Goal: Transaction & Acquisition: Purchase product/service

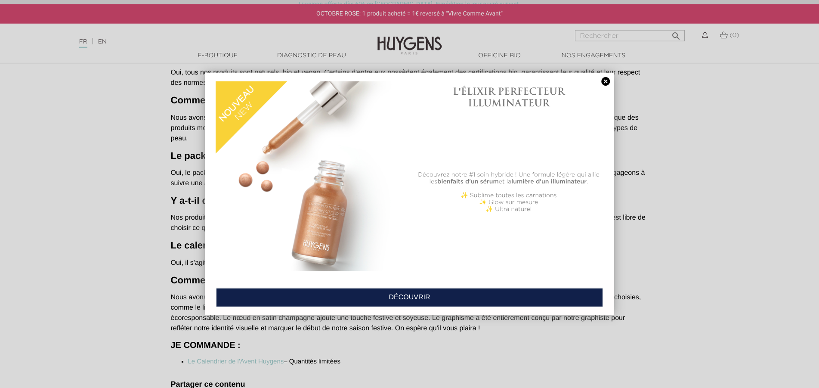
scroll to position [571, 0]
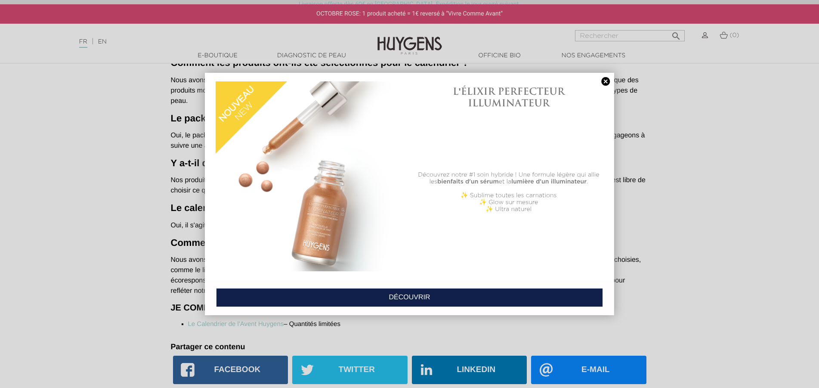
click at [609, 82] on link at bounding box center [605, 81] width 12 height 9
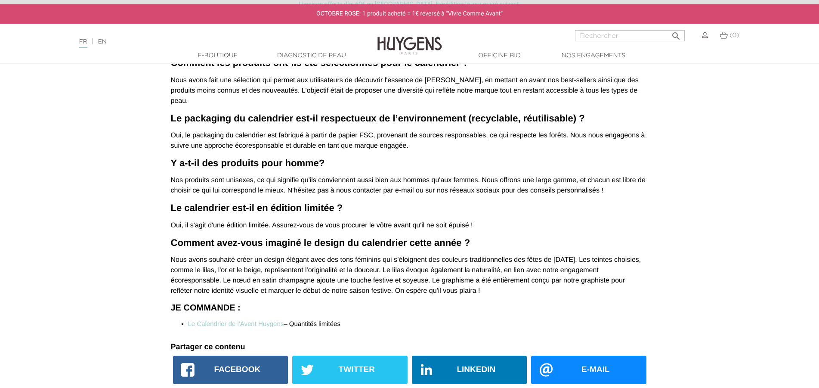
click at [261, 320] on link "Le Calendrier de l'Avent Huygens" at bounding box center [236, 323] width 96 height 7
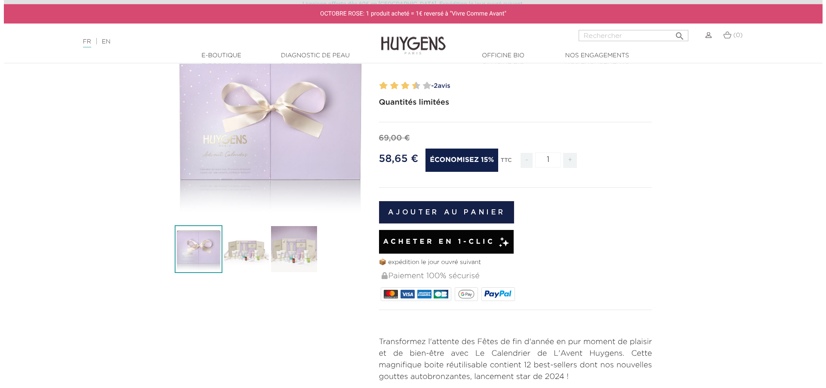
scroll to position [88, 0]
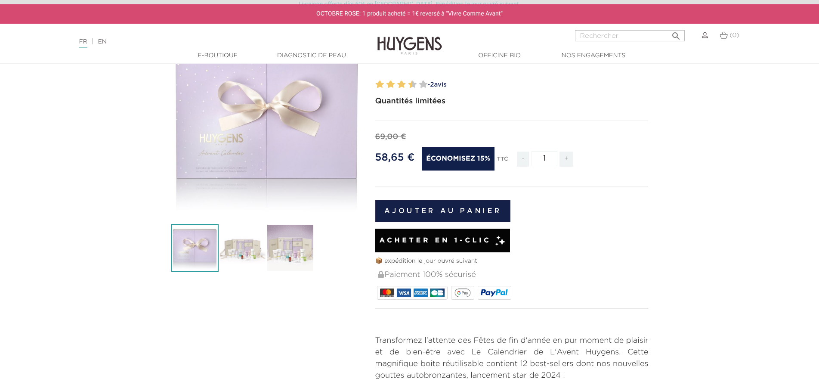
click at [448, 216] on button "Ajouter au panier" at bounding box center [443, 211] width 136 height 22
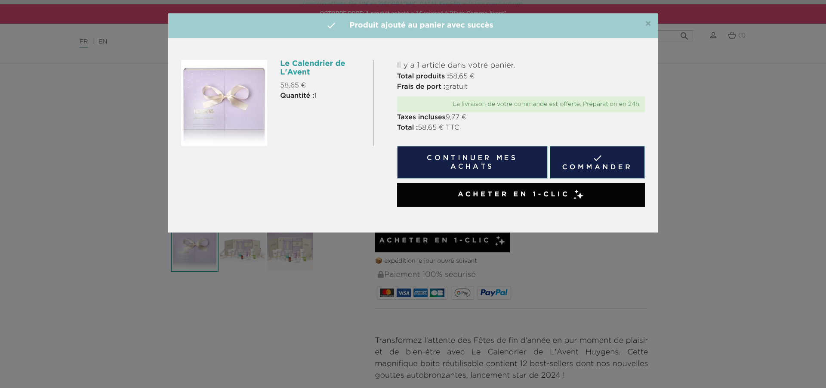
click at [613, 159] on link " Commander" at bounding box center [597, 162] width 95 height 33
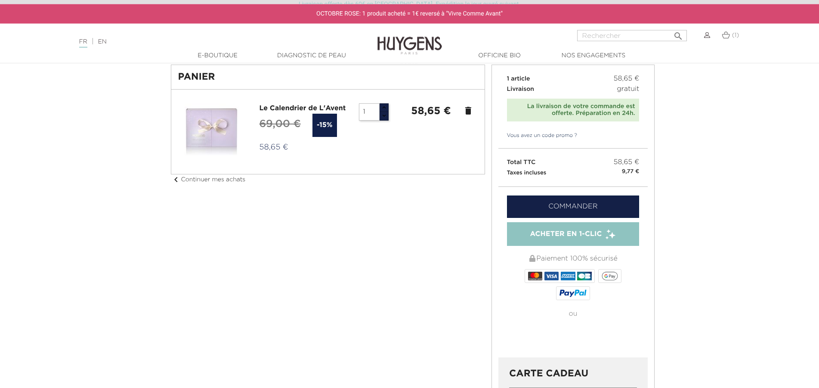
scroll to position [44, 0]
click at [586, 207] on link "Commander" at bounding box center [573, 206] width 133 height 22
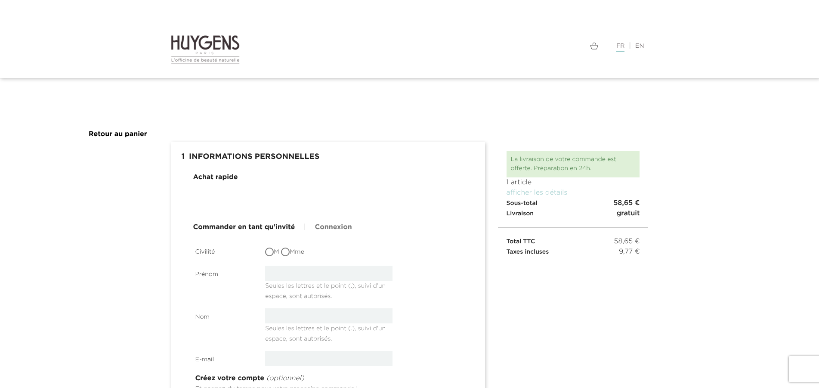
click at [333, 226] on link "Connexion" at bounding box center [333, 227] width 37 height 10
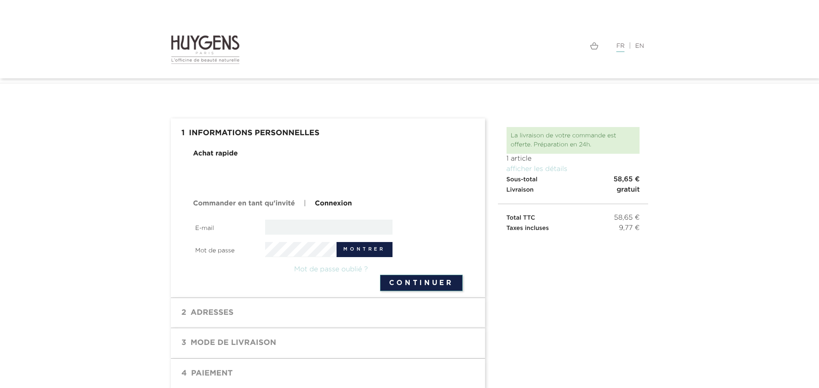
scroll to position [35, 0]
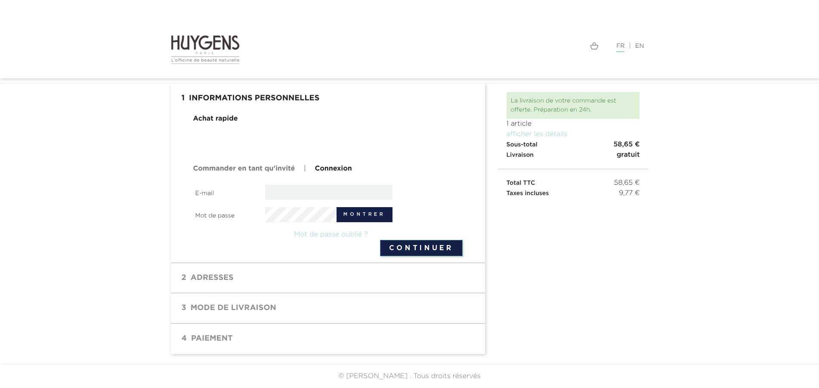
click at [177, 46] on img at bounding box center [205, 49] width 69 height 30
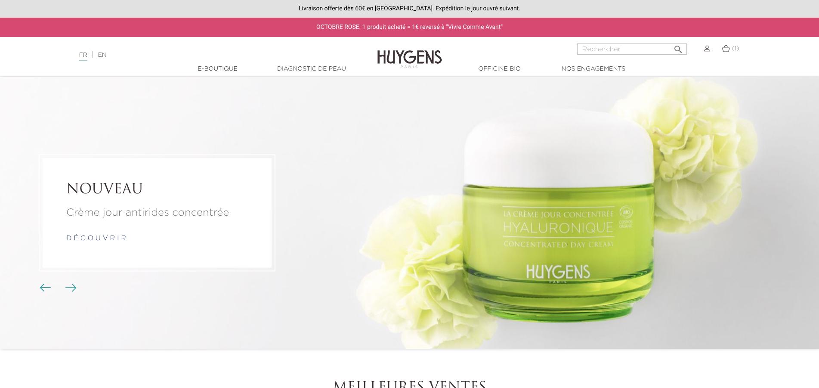
click at [46, 292] on span "Boutons du carrousel" at bounding box center [45, 286] width 13 height 13
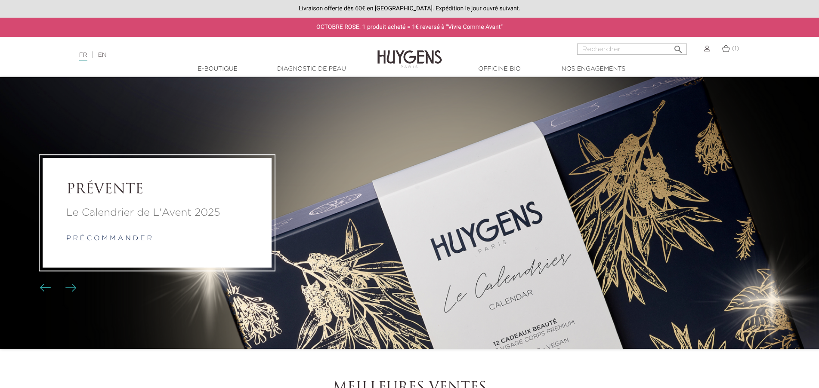
click at [118, 240] on link "p r é c o m m a n d e r" at bounding box center [109, 238] width 86 height 7
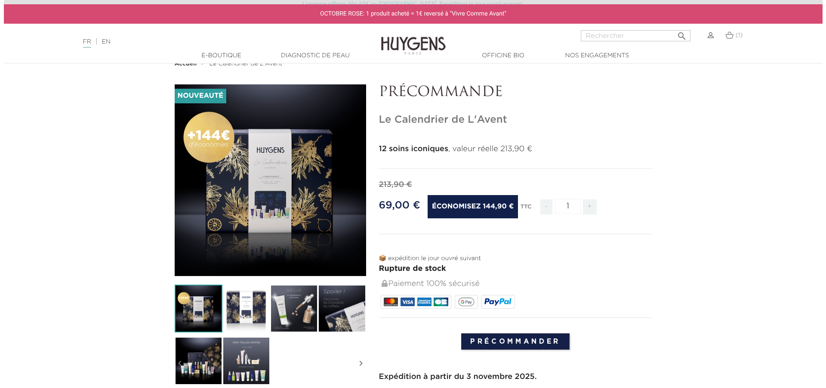
scroll to position [88, 0]
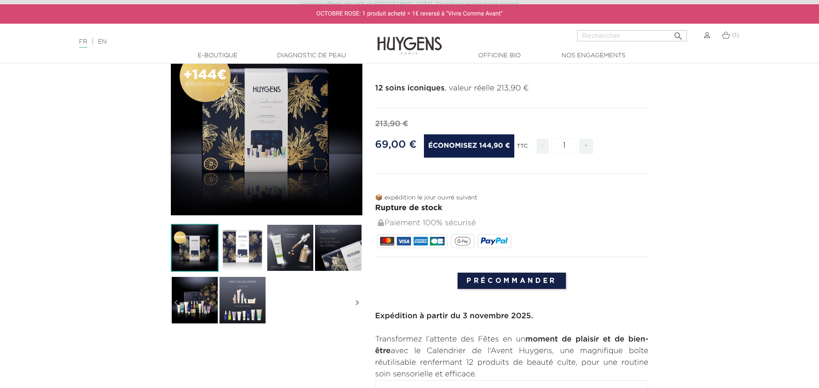
click at [528, 278] on input "Précommander" at bounding box center [511, 280] width 108 height 16
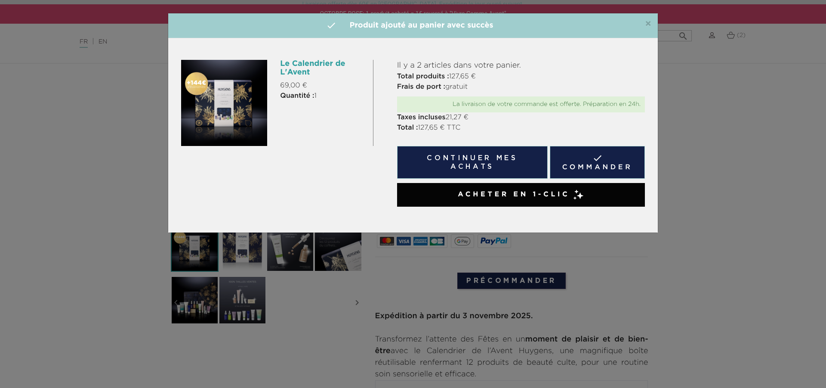
click at [583, 163] on link " Commander" at bounding box center [597, 162] width 95 height 33
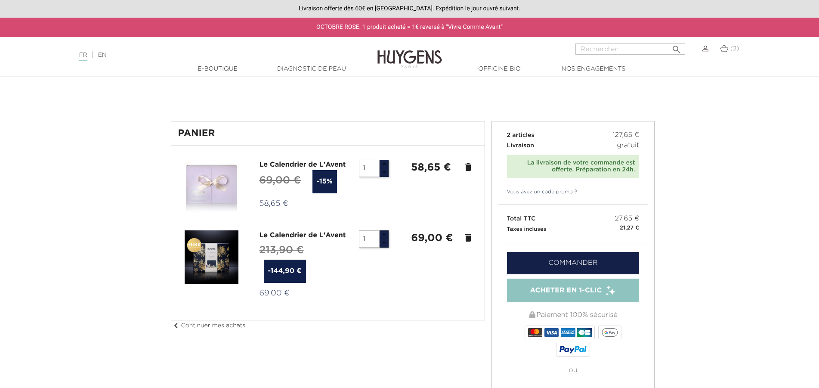
click at [385, 174] on button "button" at bounding box center [383, 172] width 9 height 9
click at [569, 260] on link "Commander" at bounding box center [573, 263] width 133 height 22
click at [466, 238] on icon "delete" at bounding box center [468, 237] width 10 height 10
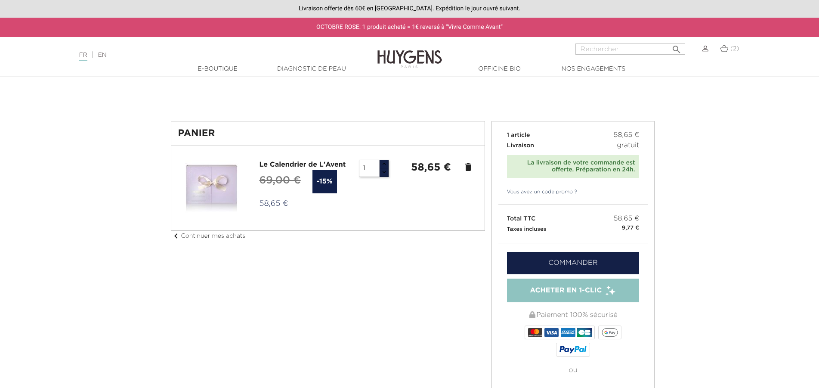
click at [558, 262] on link "Commander" at bounding box center [573, 263] width 133 height 22
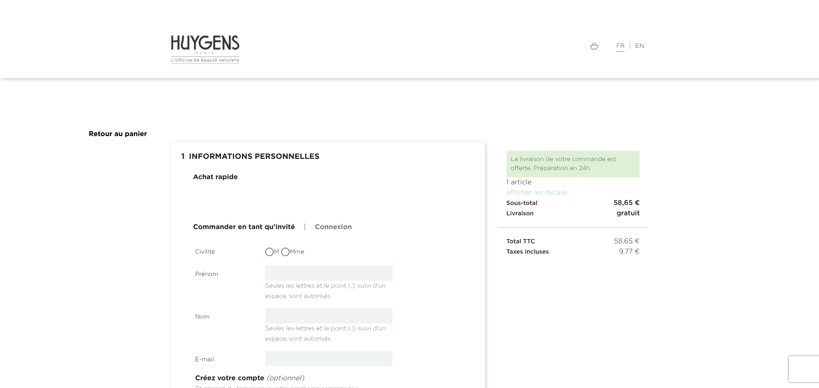
click at [328, 228] on link "Connexion" at bounding box center [333, 227] width 37 height 10
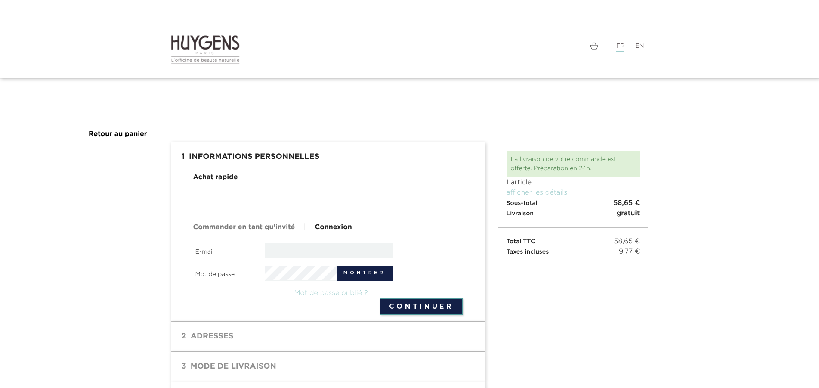
click at [310, 247] on input "email" at bounding box center [328, 250] width 127 height 15
type input "lenne.nicolas@gmail.com"
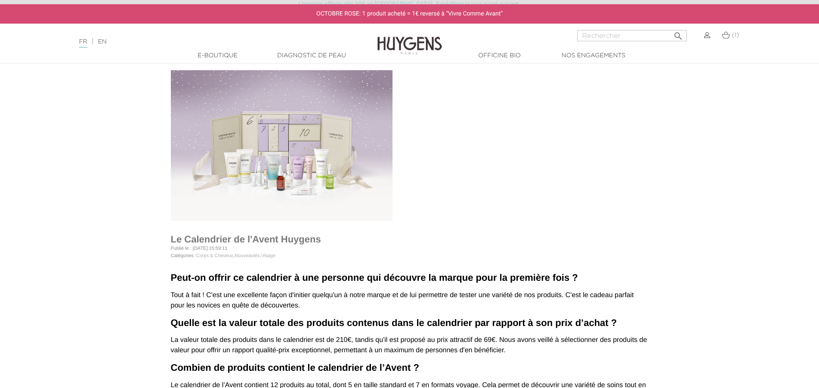
scroll to position [44, 0]
